Goal: Task Accomplishment & Management: Manage account settings

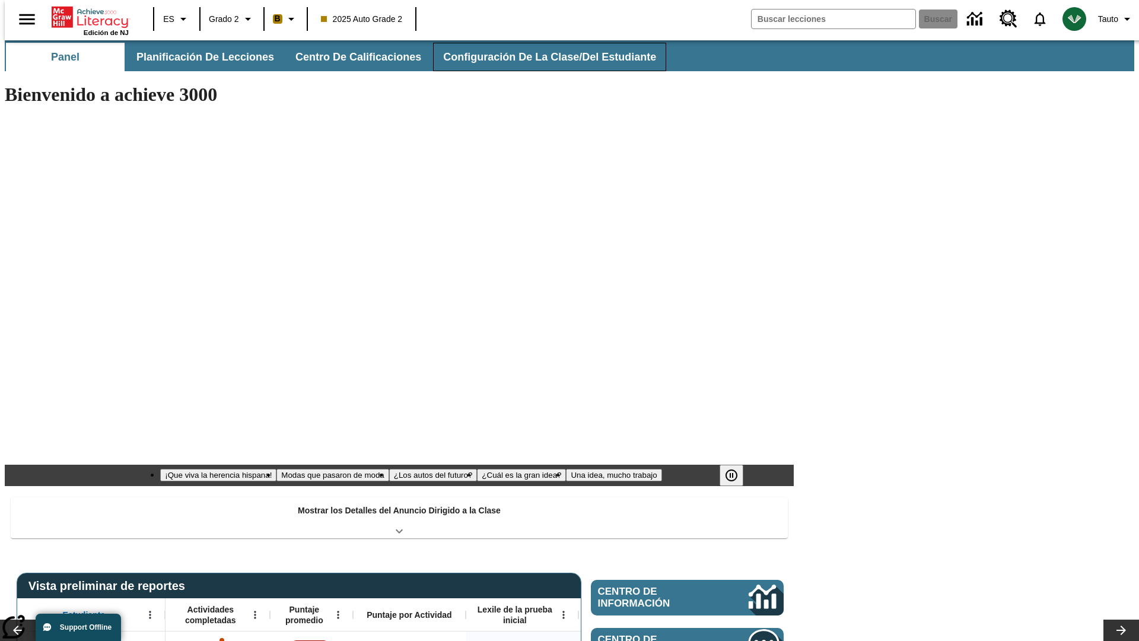
click at [537, 57] on button "Configuración de la clase/del estudiante" at bounding box center [549, 57] width 233 height 28
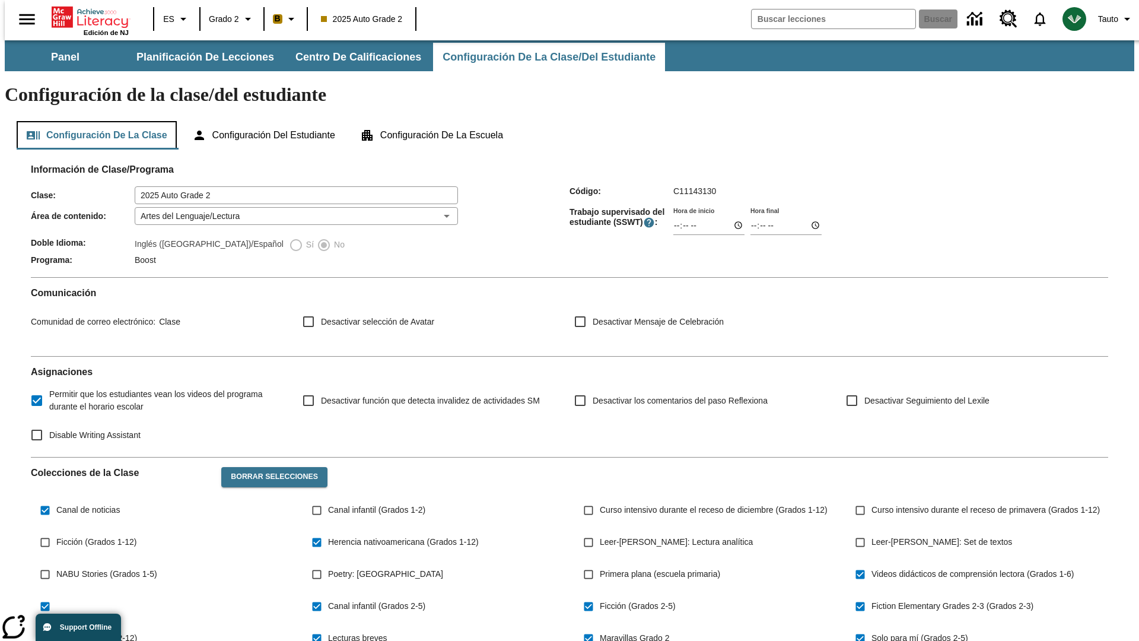
click at [93, 121] on button "Configuración de la clase" at bounding box center [97, 135] width 160 height 28
type input "17:35"
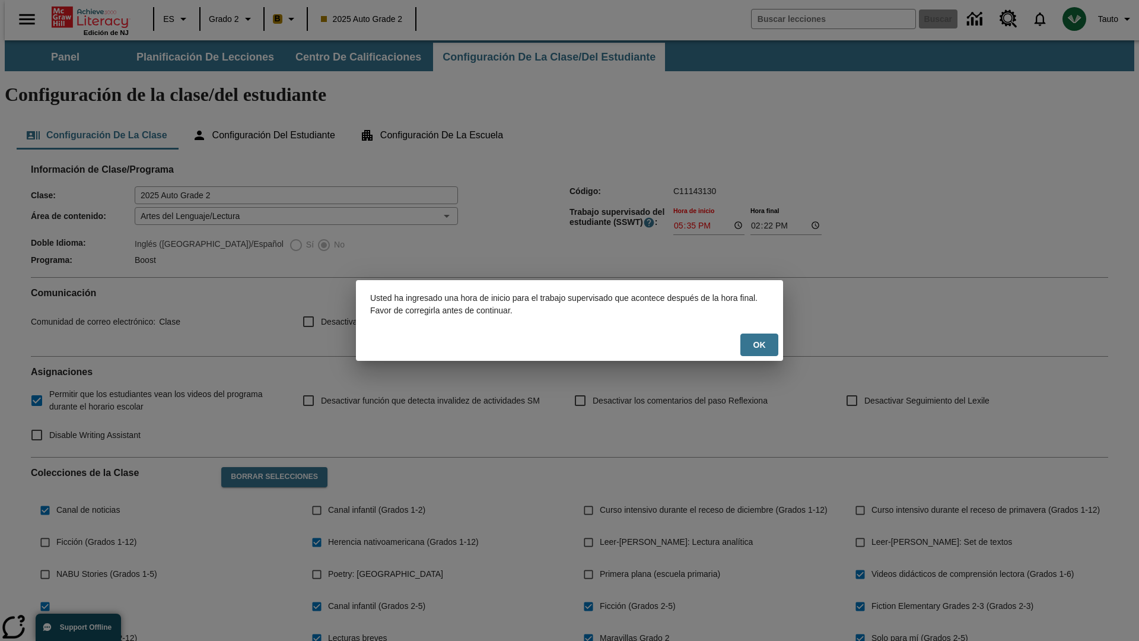
scroll to position [174, 0]
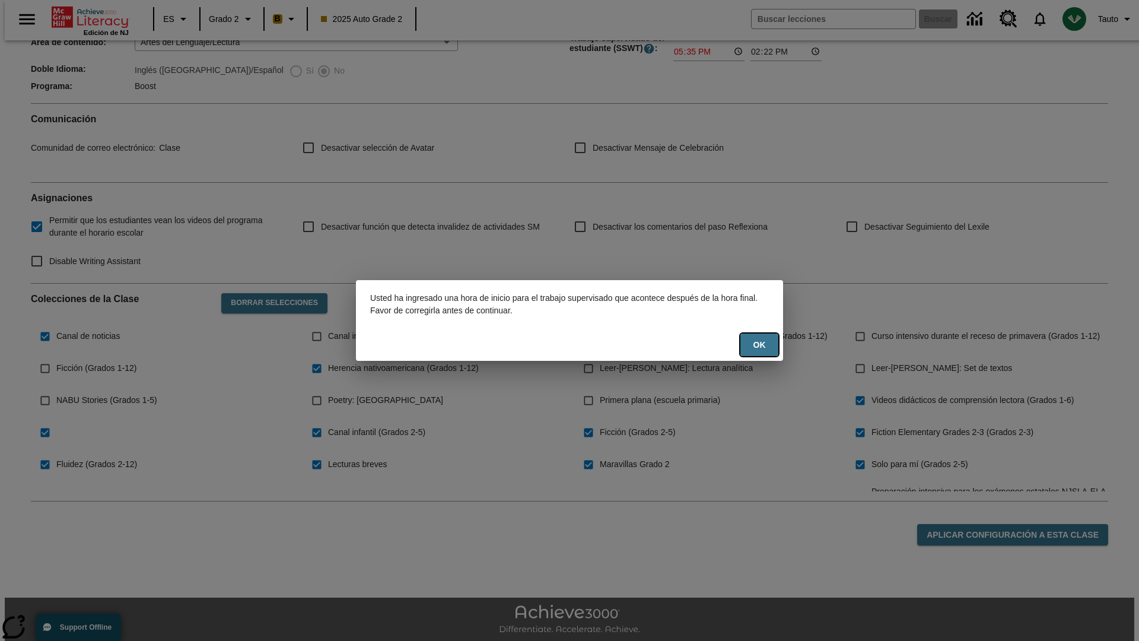
click at [759, 345] on button "OK" at bounding box center [759, 344] width 38 height 23
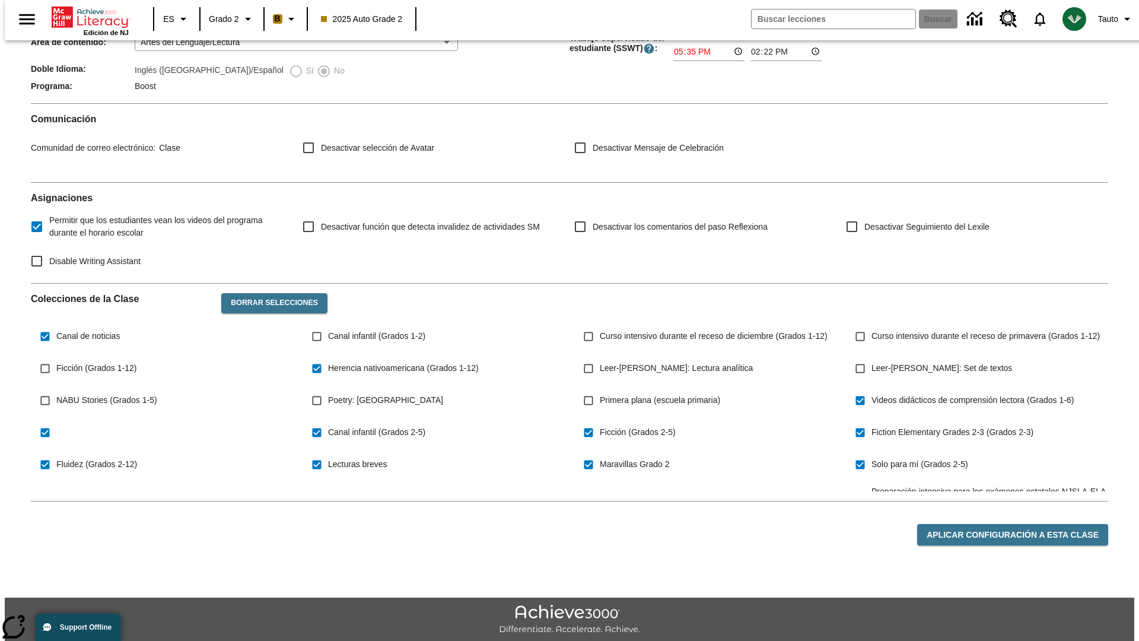
type input "17:35"
click at [1019, 524] on button "Aplicar configuración a esta clase" at bounding box center [1012, 535] width 191 height 22
